Goal: Task Accomplishment & Management: Use online tool/utility

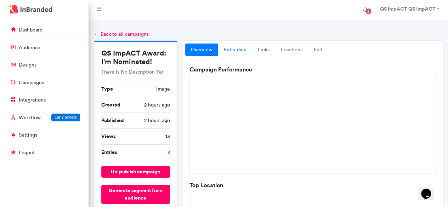
click at [243, 53] on link "entry data" at bounding box center [235, 50] width 34 height 13
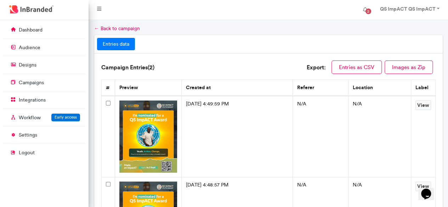
scroll to position [6, 0]
click at [103, 30] on link "← Back to campaign" at bounding box center [117, 28] width 46 height 6
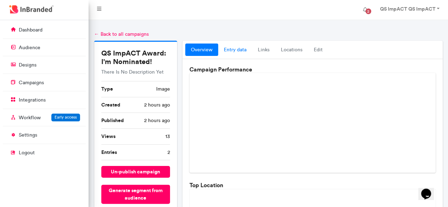
click at [238, 51] on link "entry data" at bounding box center [235, 50] width 34 height 13
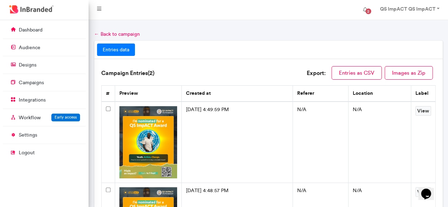
click at [127, 52] on link "entries data" at bounding box center [116, 50] width 38 height 13
click at [97, 35] on link "← Back to campaign" at bounding box center [117, 34] width 46 height 6
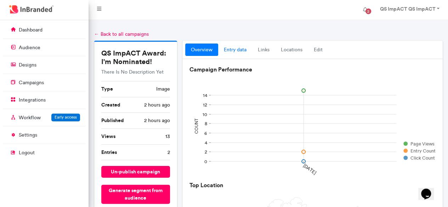
click at [242, 50] on link "entry data" at bounding box center [235, 50] width 34 height 13
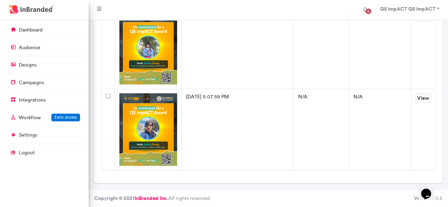
scroll to position [744, 0]
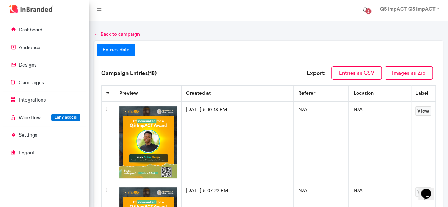
click at [359, 13] on button "2" at bounding box center [365, 10] width 16 height 14
click at [366, 8] on span "2" at bounding box center [368, 11] width 11 height 11
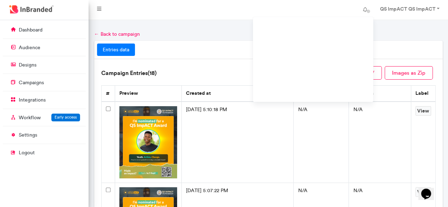
click at [234, 22] on div at bounding box center [268, 25] width 359 height 11
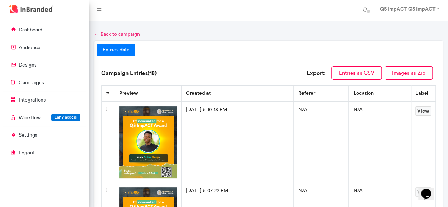
click at [102, 33] on link "← Back to campaign" at bounding box center [117, 34] width 46 height 6
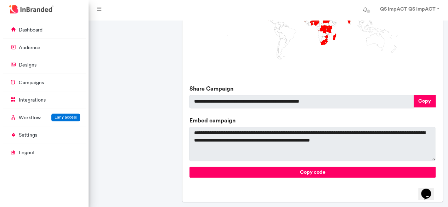
scroll to position [249, 0]
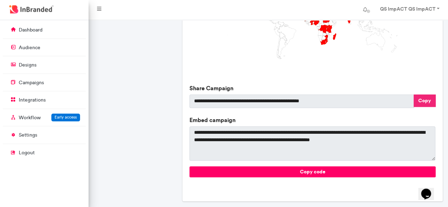
click at [422, 104] on button "Copy" at bounding box center [425, 101] width 22 height 12
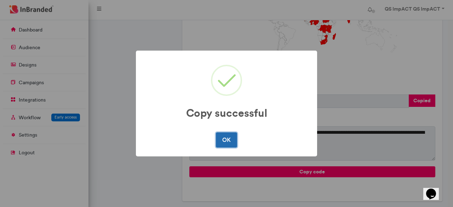
click at [227, 136] on button "OK" at bounding box center [226, 139] width 21 height 15
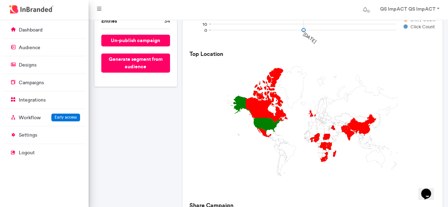
scroll to position [132, 0]
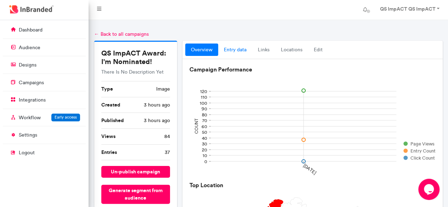
click at [237, 52] on link "entry data" at bounding box center [235, 50] width 34 height 13
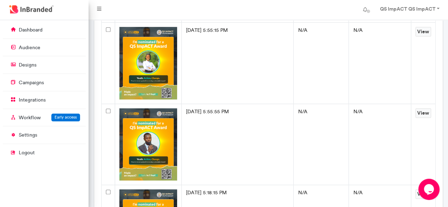
scroll to position [2938, 0]
